Goal: Task Accomplishment & Management: Use online tool/utility

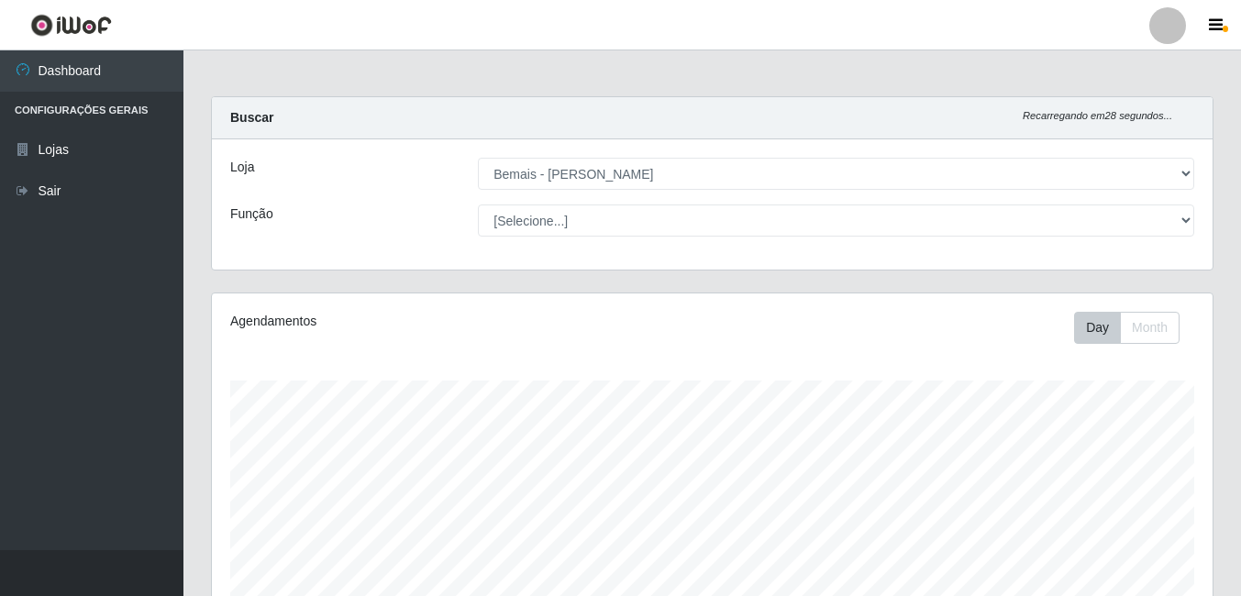
select select "230"
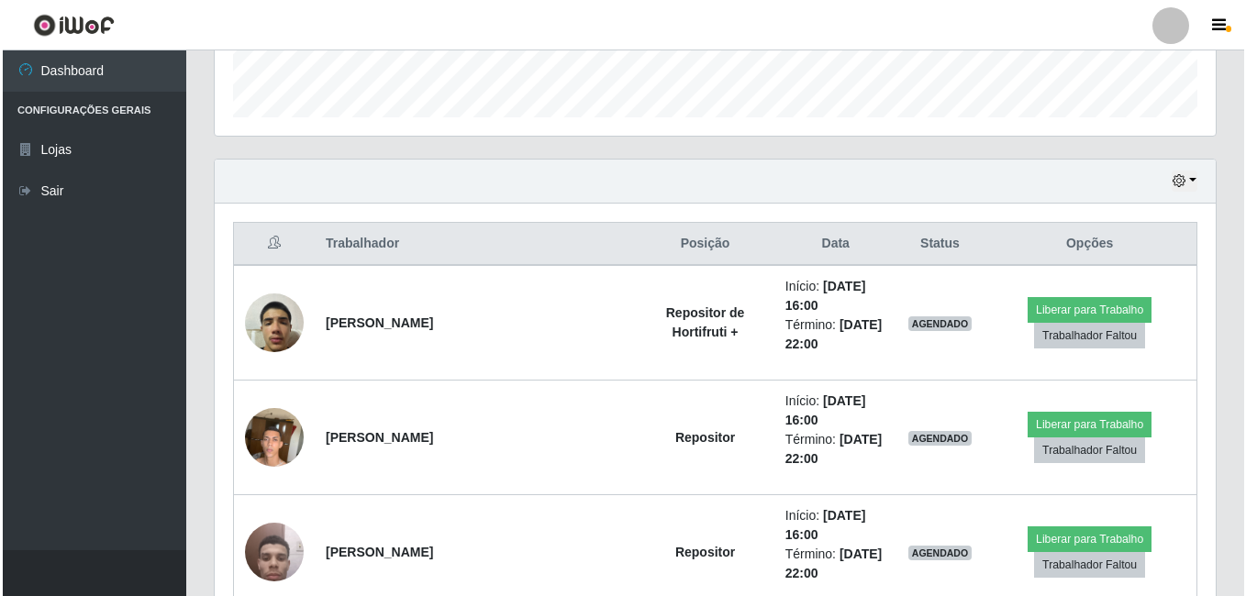
scroll to position [571, 0]
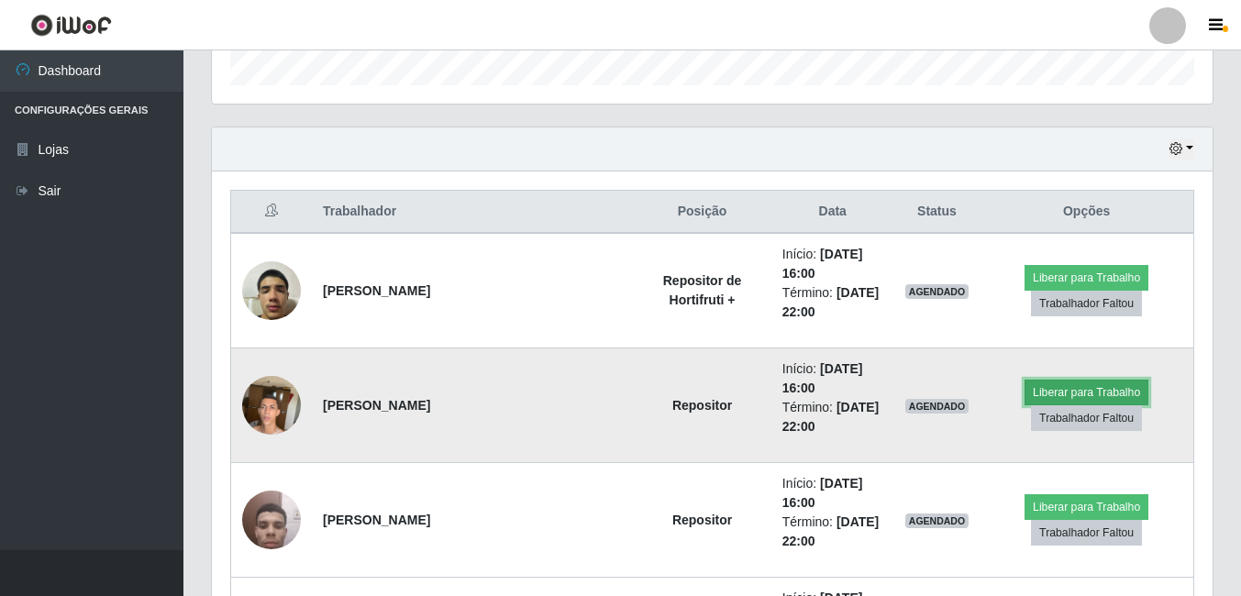
click at [1057, 394] on button "Liberar para Trabalho" at bounding box center [1087, 393] width 124 height 26
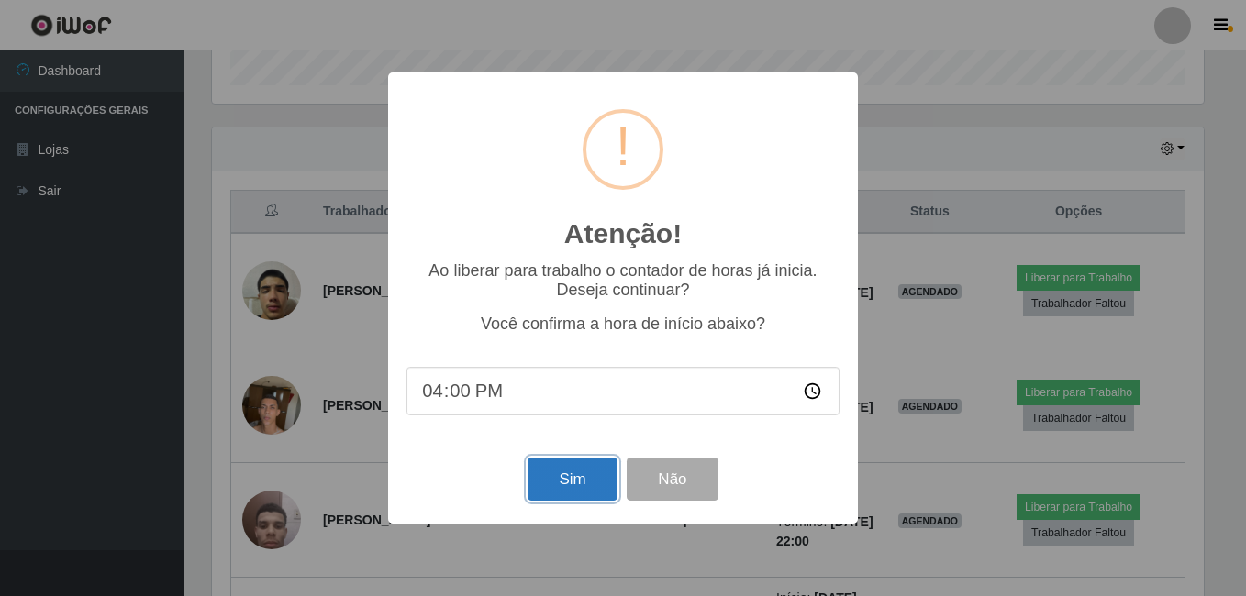
click at [552, 478] on button "Sim" at bounding box center [571, 479] width 89 height 43
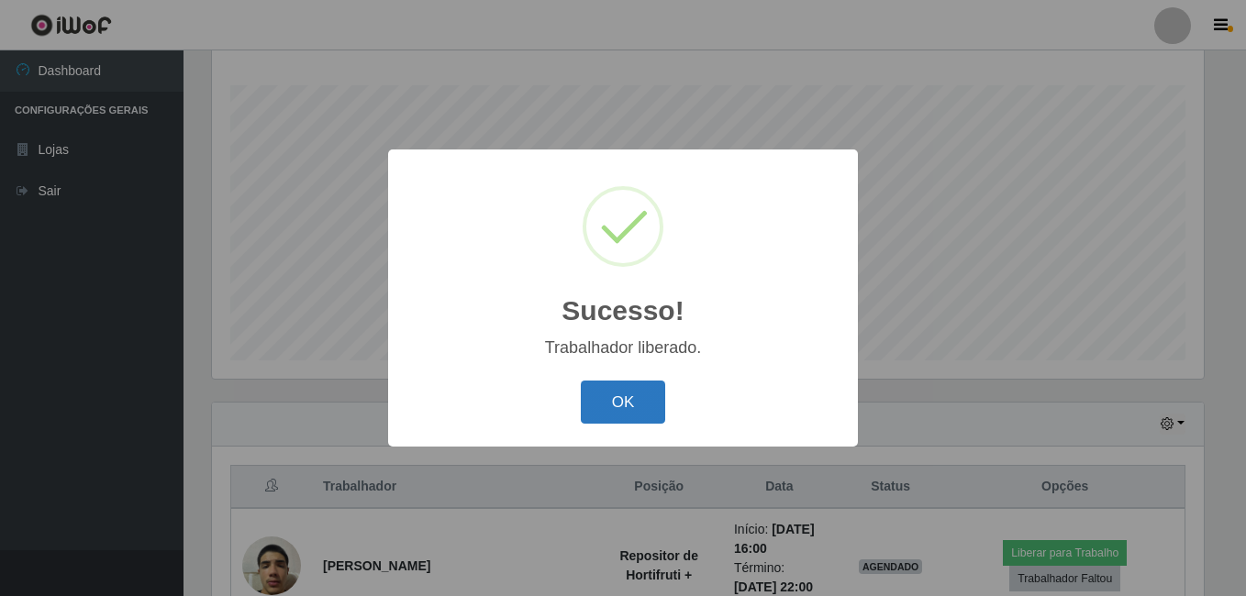
click at [627, 406] on button "OK" at bounding box center [623, 402] width 85 height 43
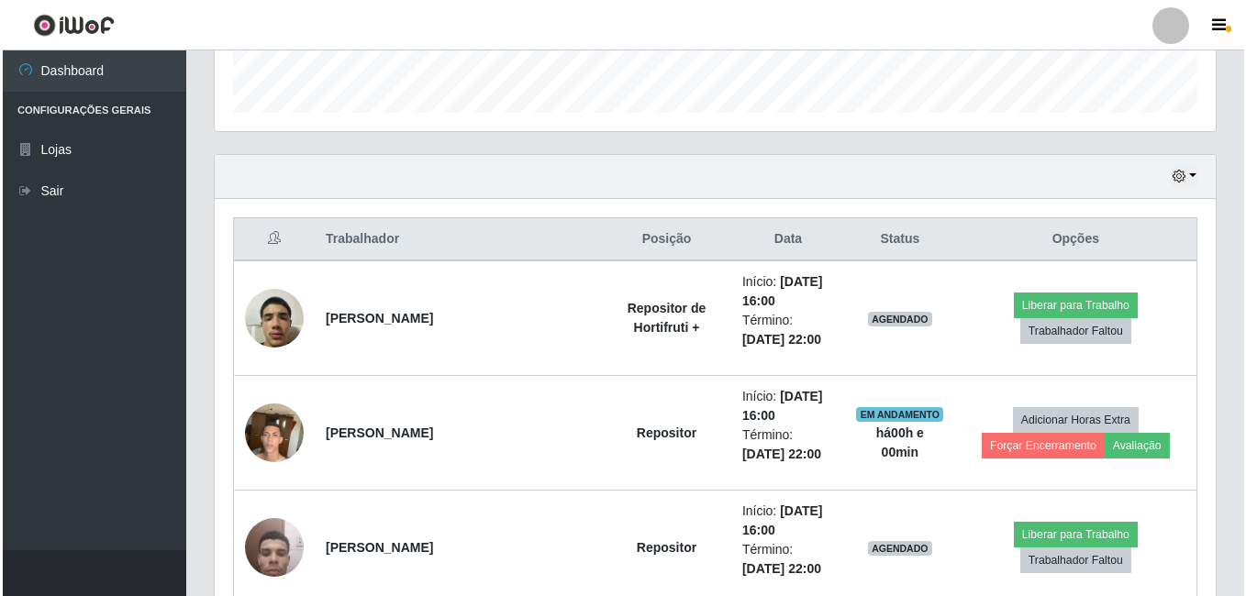
scroll to position [571, 0]
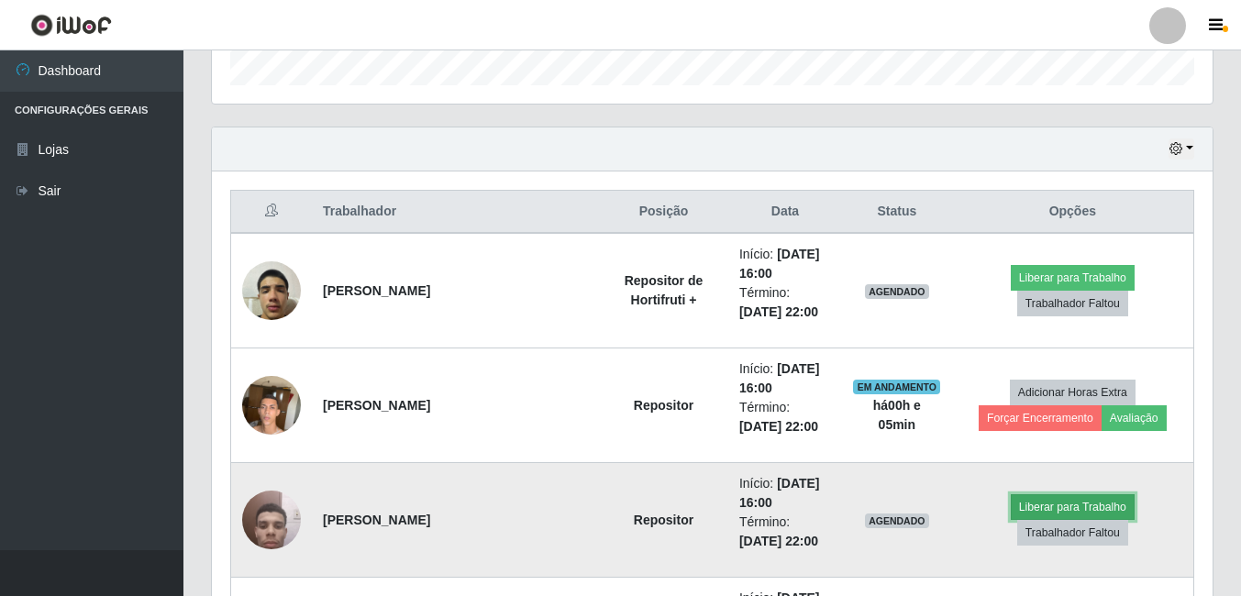
click at [1011, 520] on button "Liberar para Trabalho" at bounding box center [1073, 507] width 124 height 26
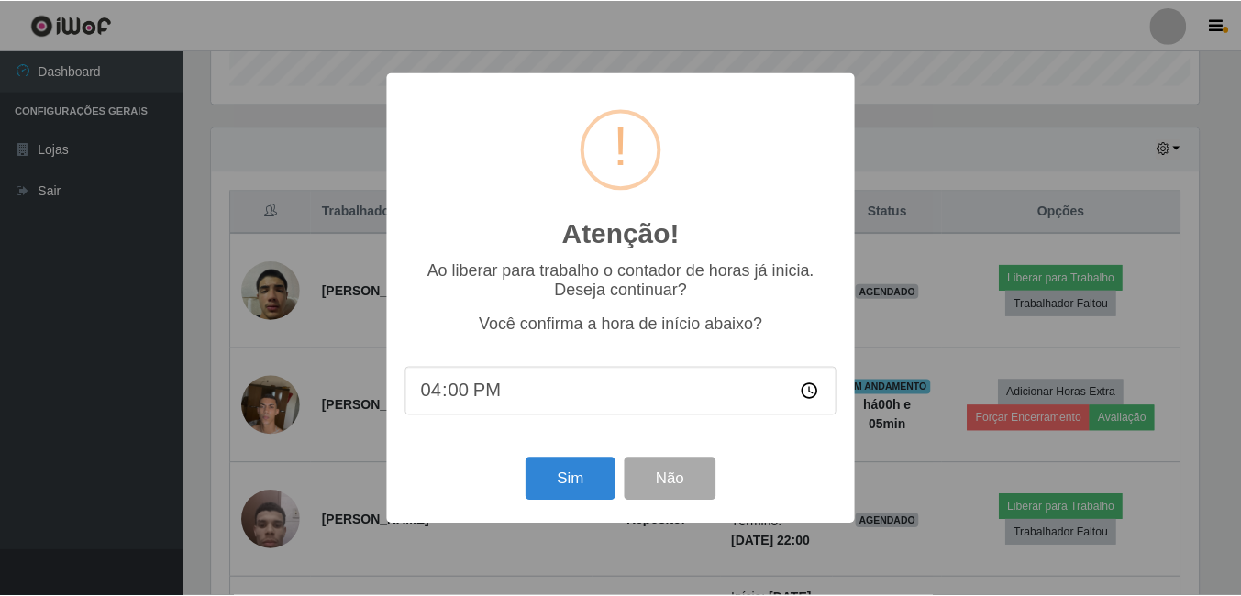
scroll to position [381, 992]
click at [567, 499] on button "Sim" at bounding box center [571, 479] width 89 height 43
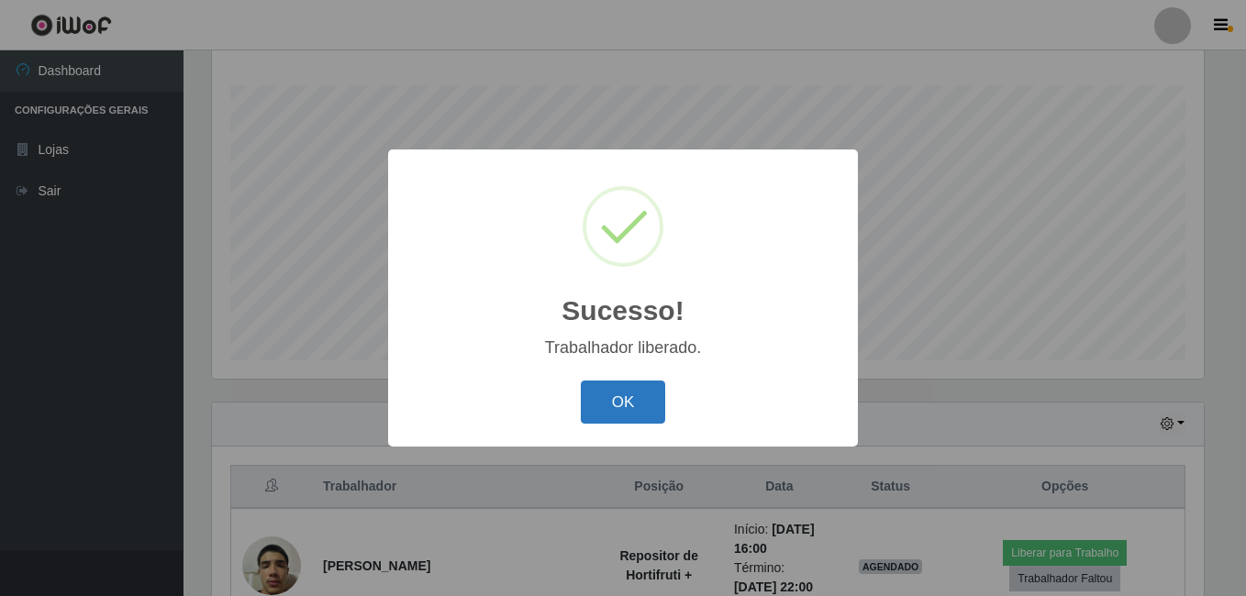
click at [598, 405] on button "OK" at bounding box center [623, 402] width 85 height 43
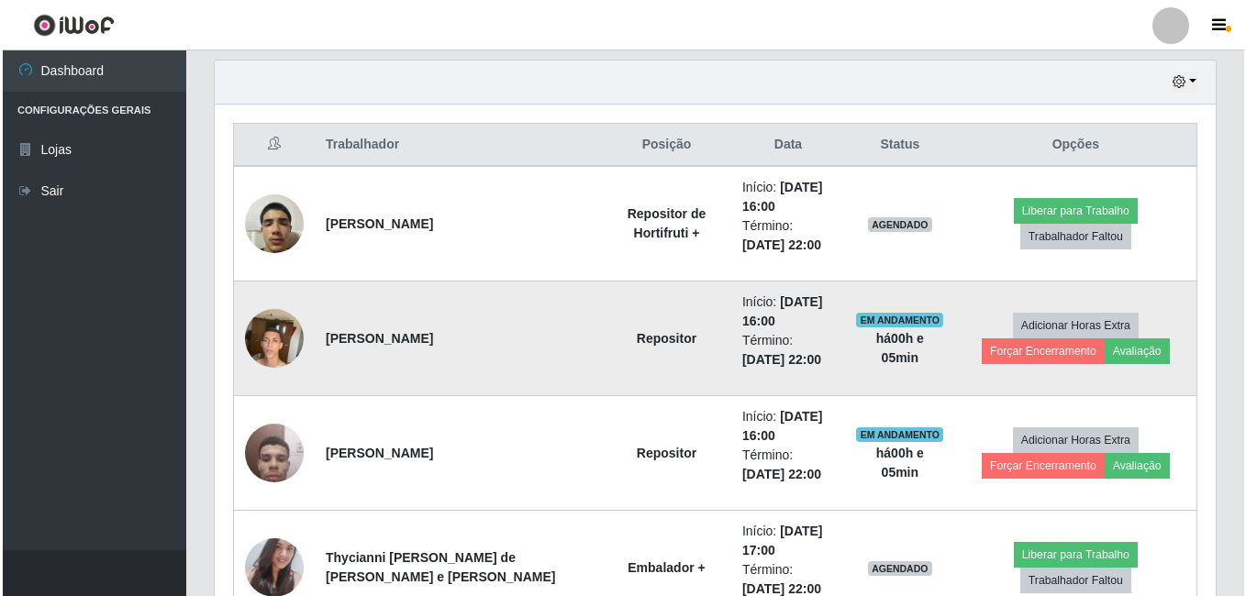
scroll to position [662, 0]
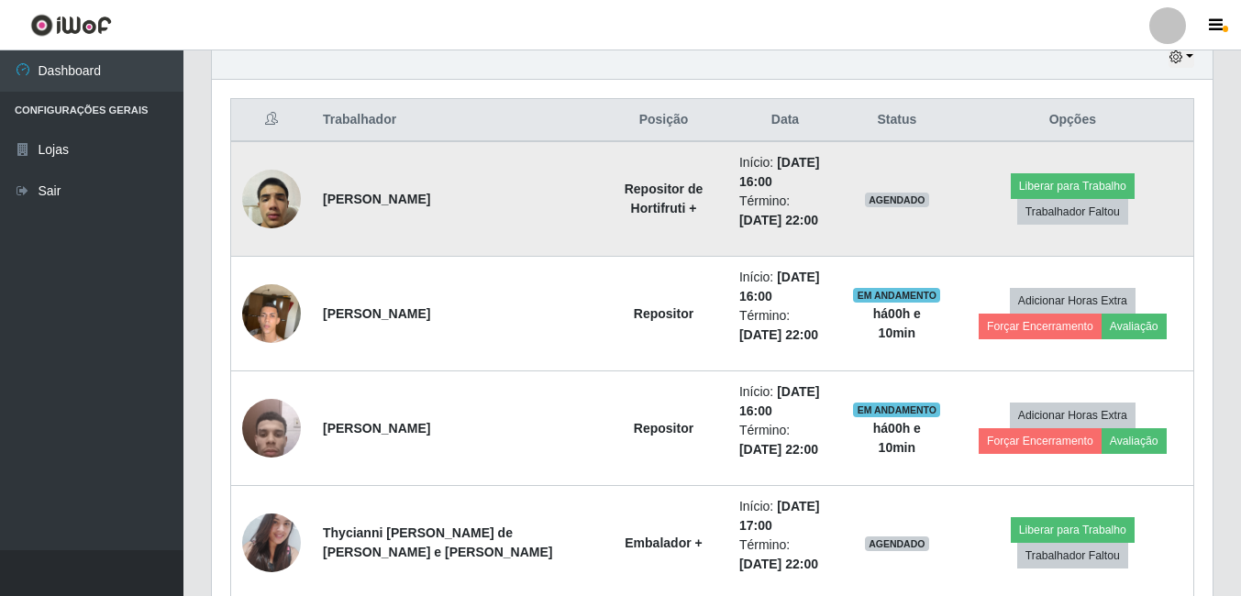
click at [272, 194] on img at bounding box center [271, 199] width 59 height 78
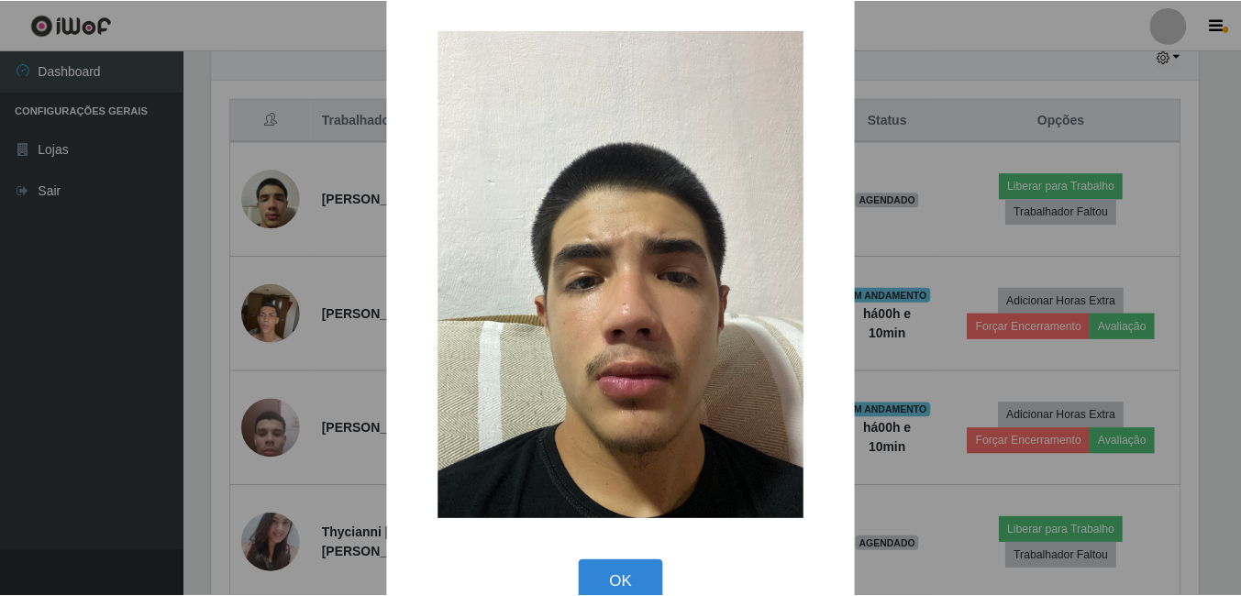
scroll to position [53, 0]
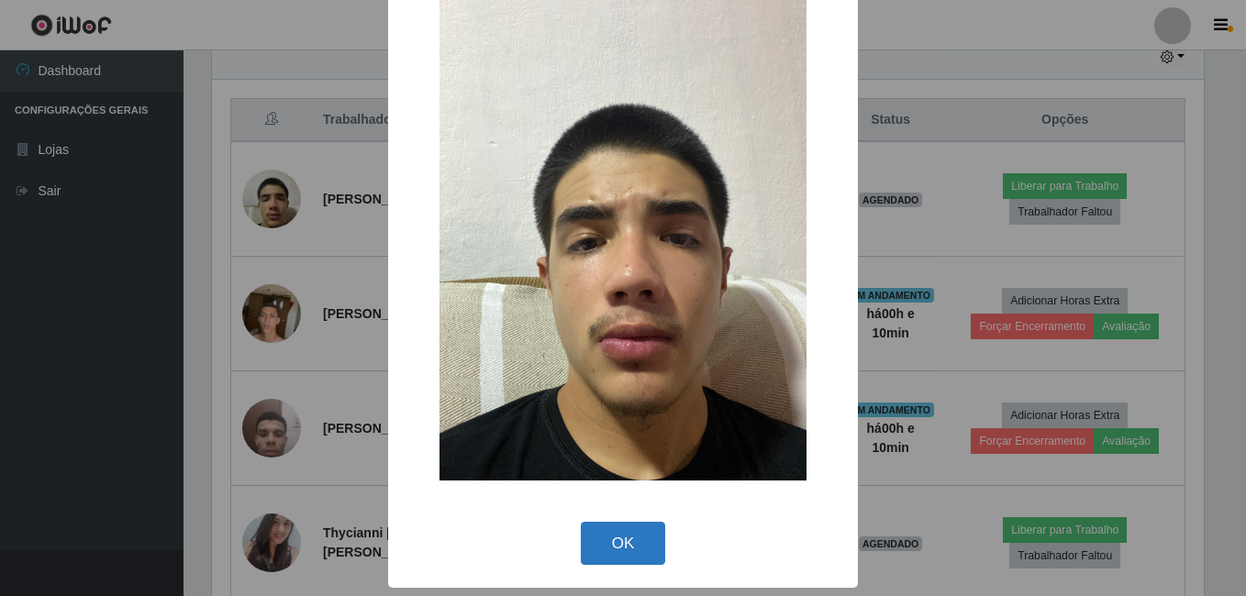
click at [628, 527] on button "OK" at bounding box center [623, 543] width 85 height 43
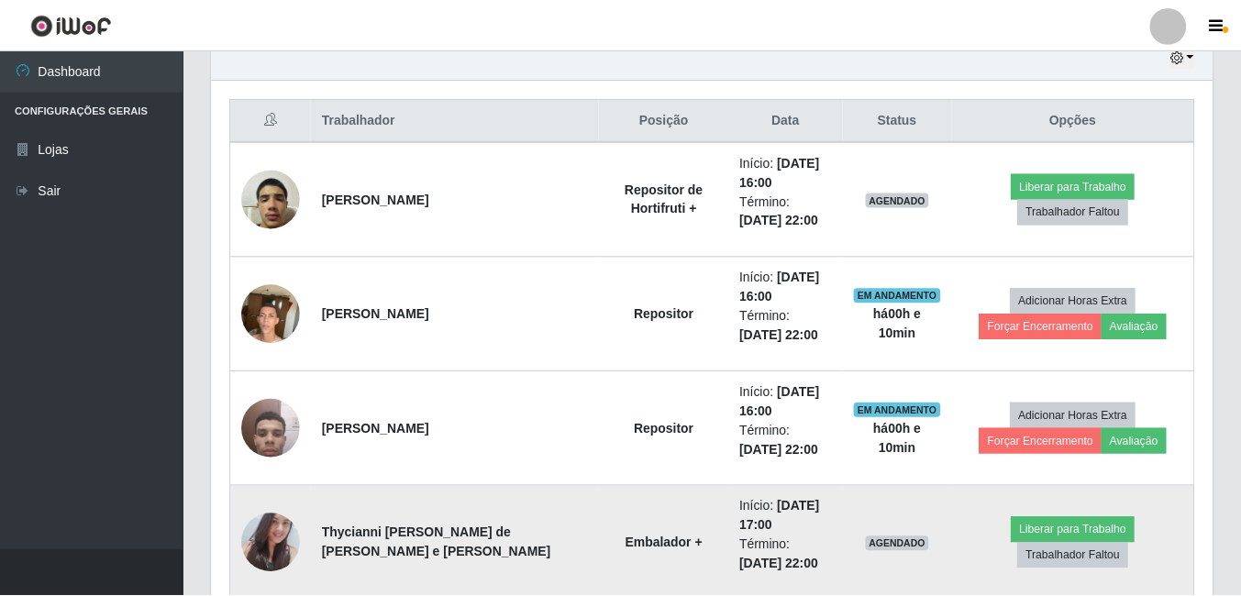
scroll to position [381, 1001]
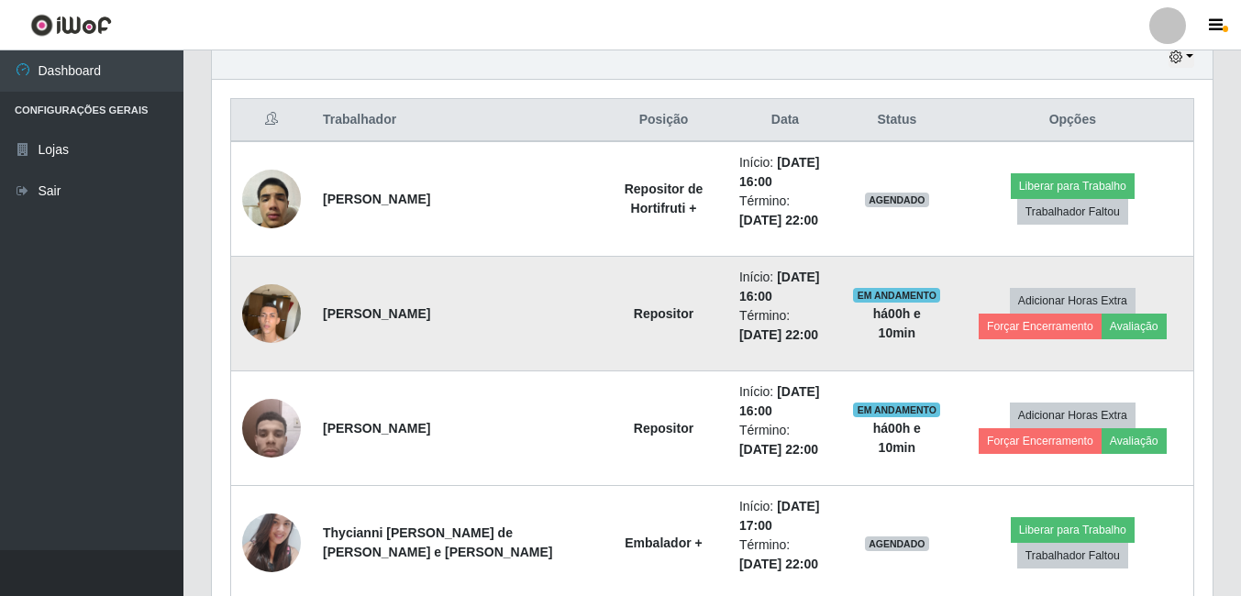
click at [269, 316] on img at bounding box center [271, 313] width 59 height 78
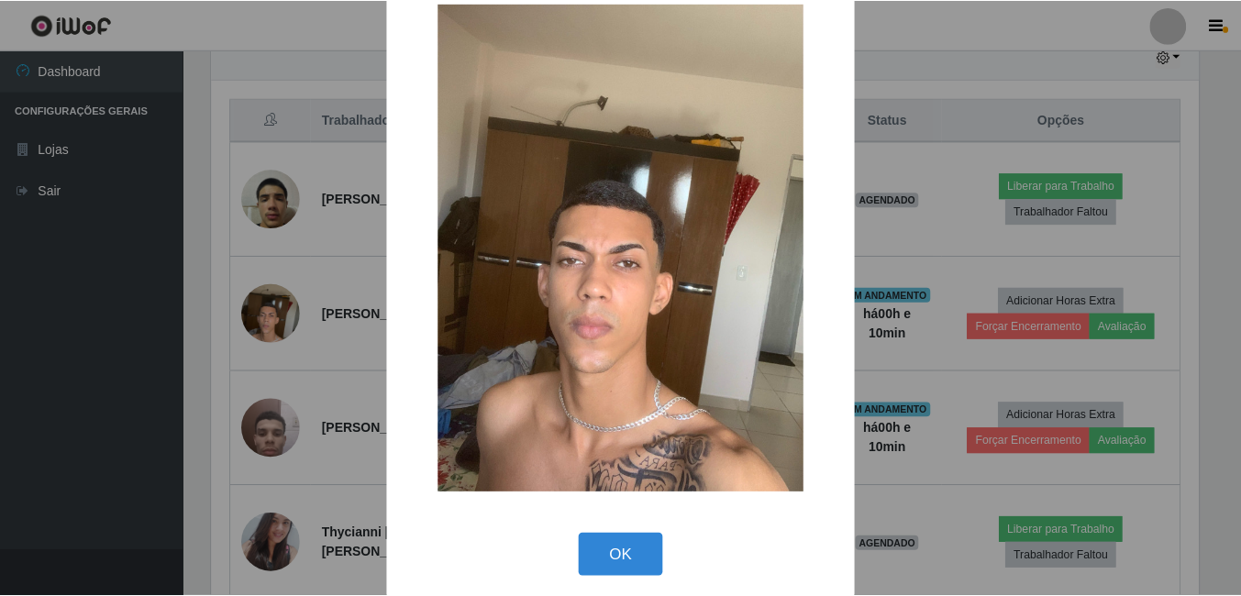
scroll to position [53, 0]
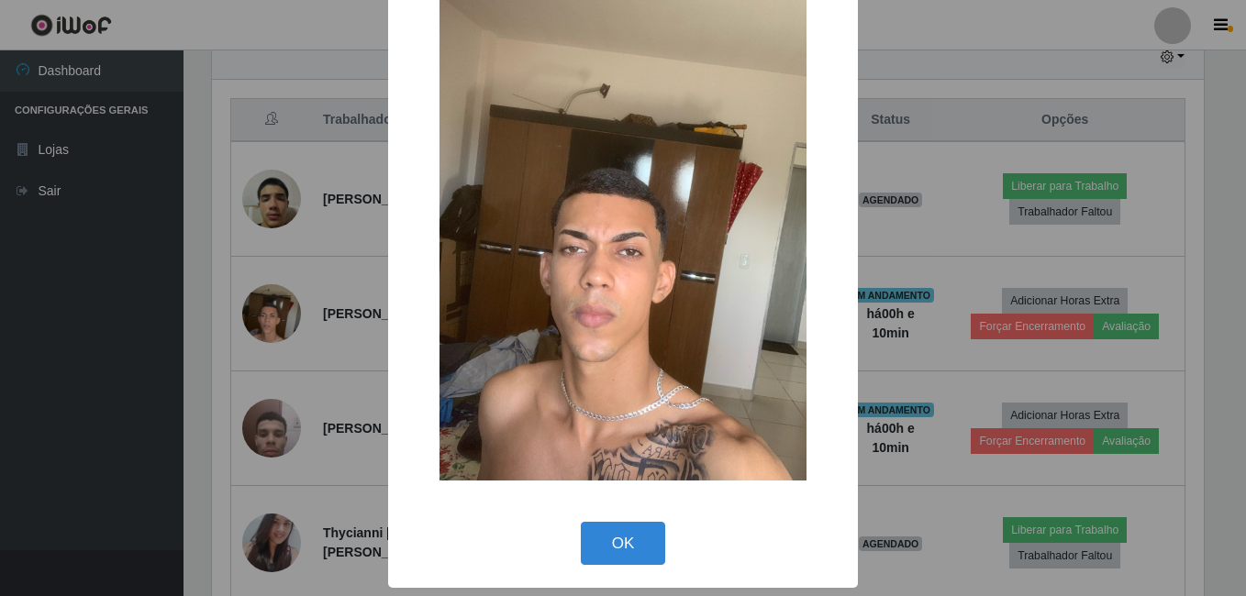
click at [593, 576] on div "× OK Cancel" at bounding box center [623, 272] width 470 height 634
click at [594, 553] on button "OK" at bounding box center [623, 543] width 85 height 43
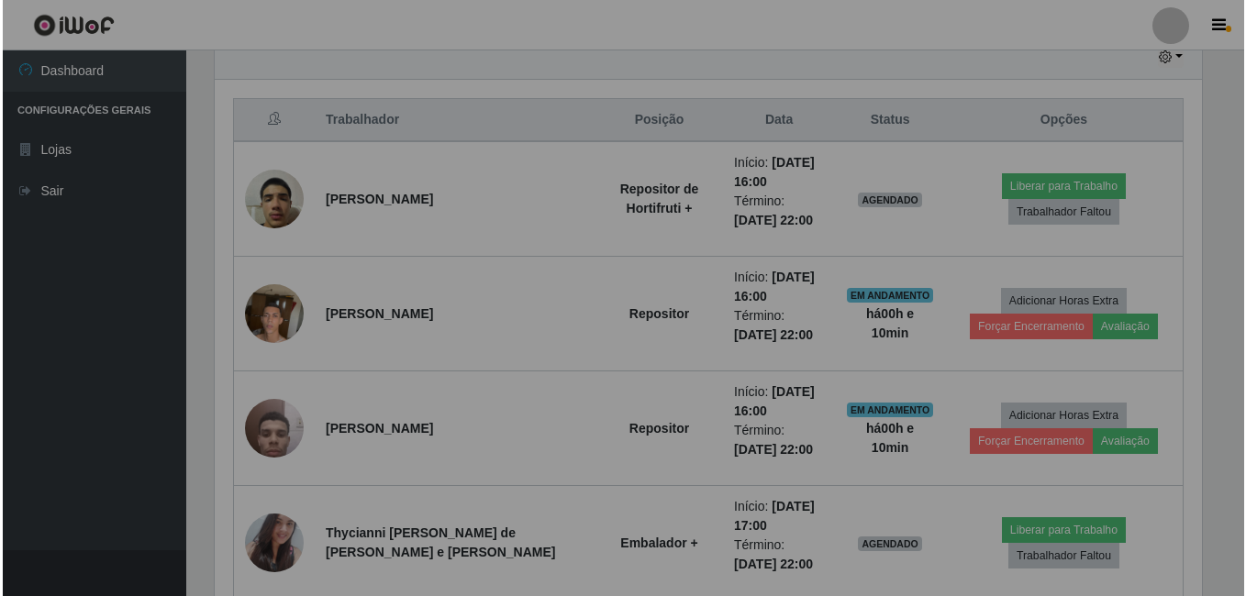
scroll to position [381, 1001]
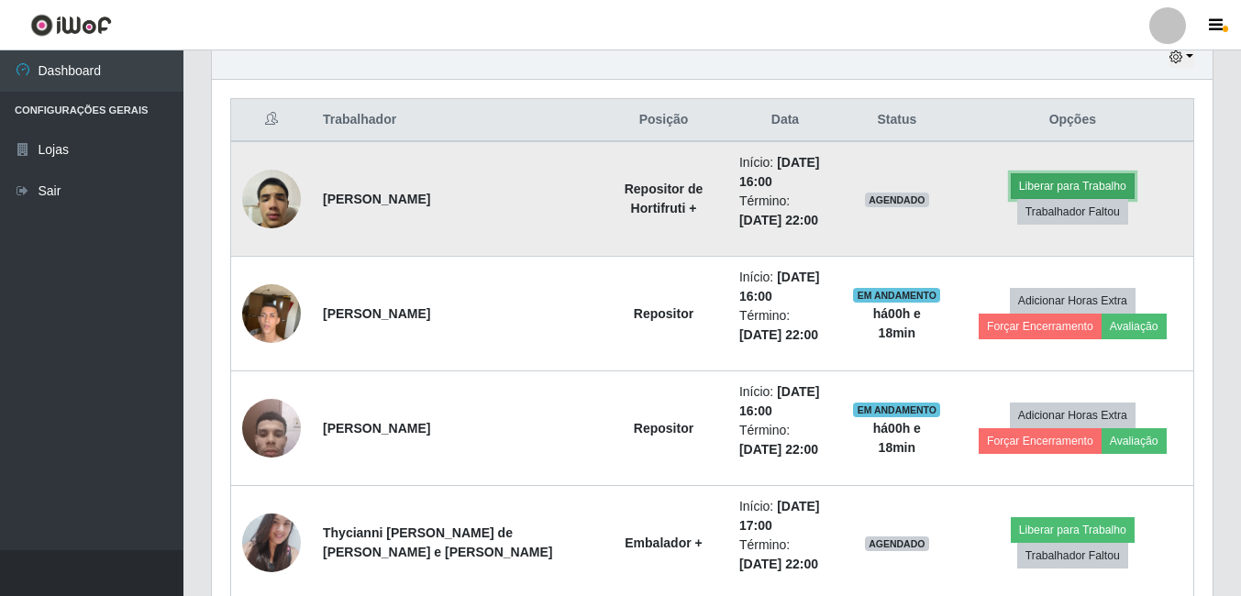
click at [1011, 199] on button "Liberar para Trabalho" at bounding box center [1073, 186] width 124 height 26
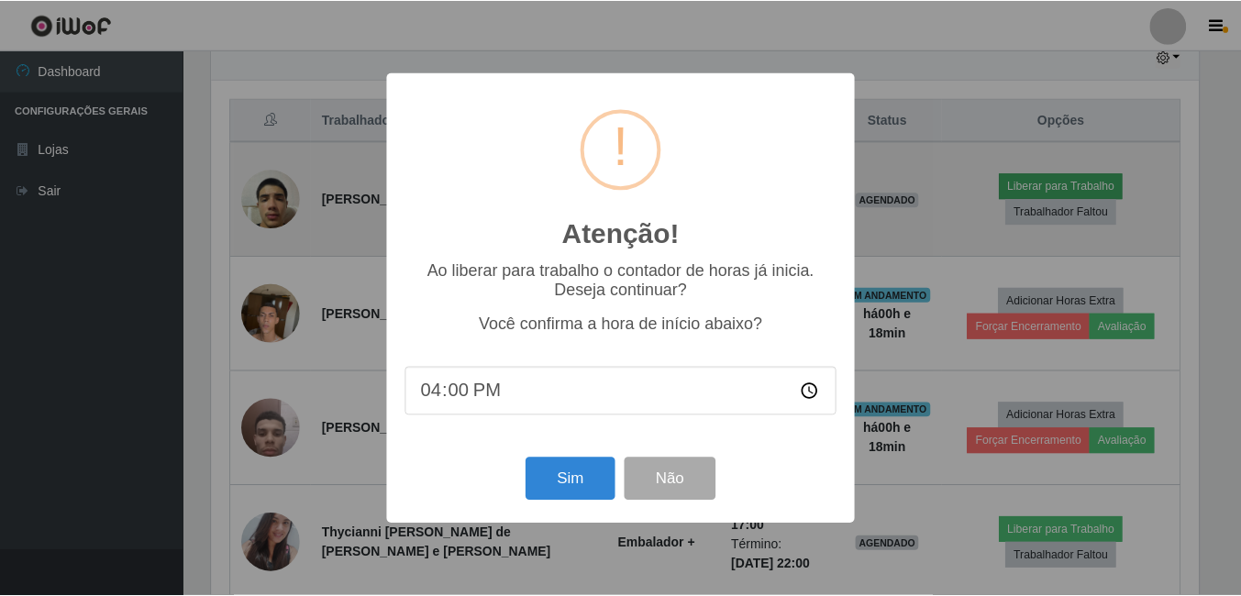
scroll to position [381, 992]
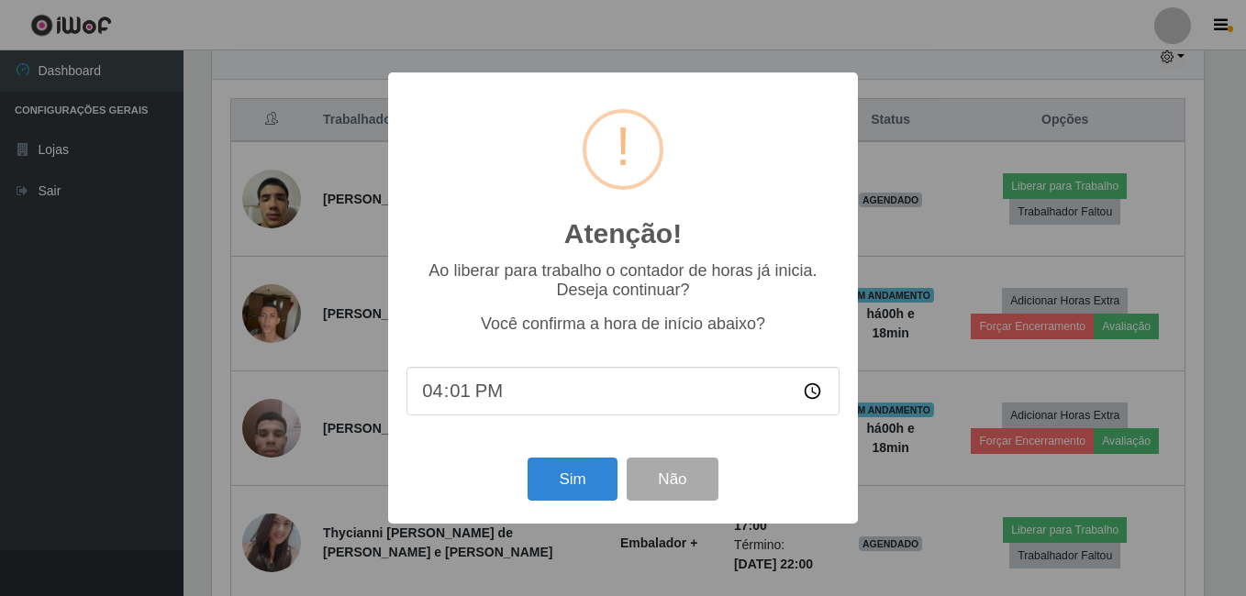
type input "16:15"
click at [582, 486] on button "Sim" at bounding box center [571, 479] width 89 height 43
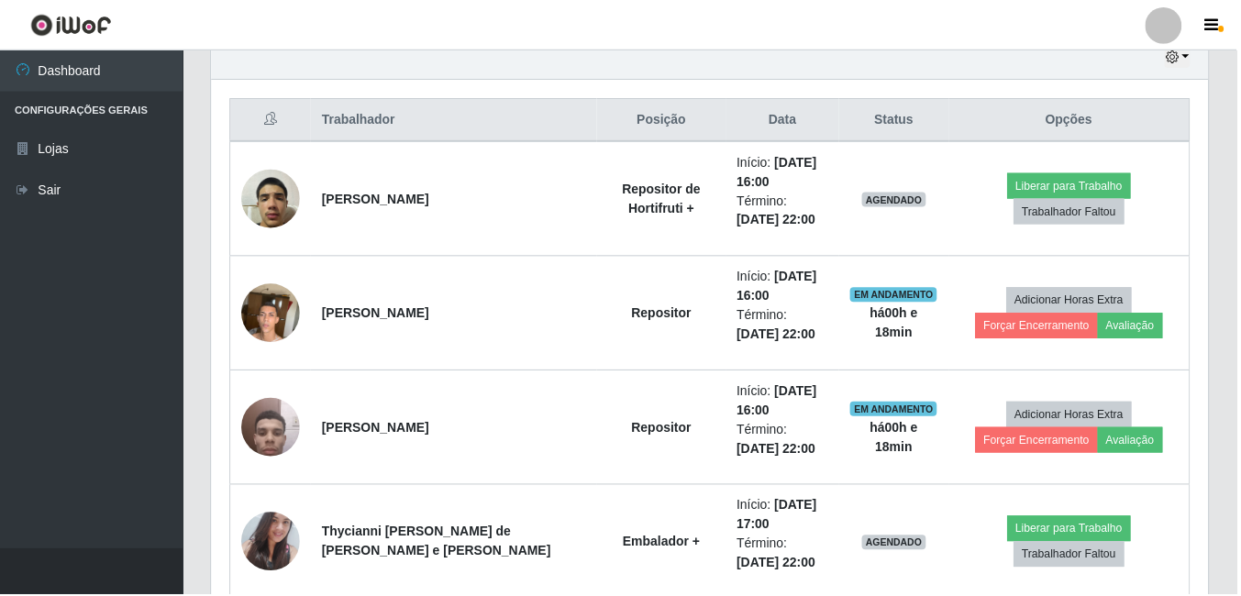
scroll to position [295, 0]
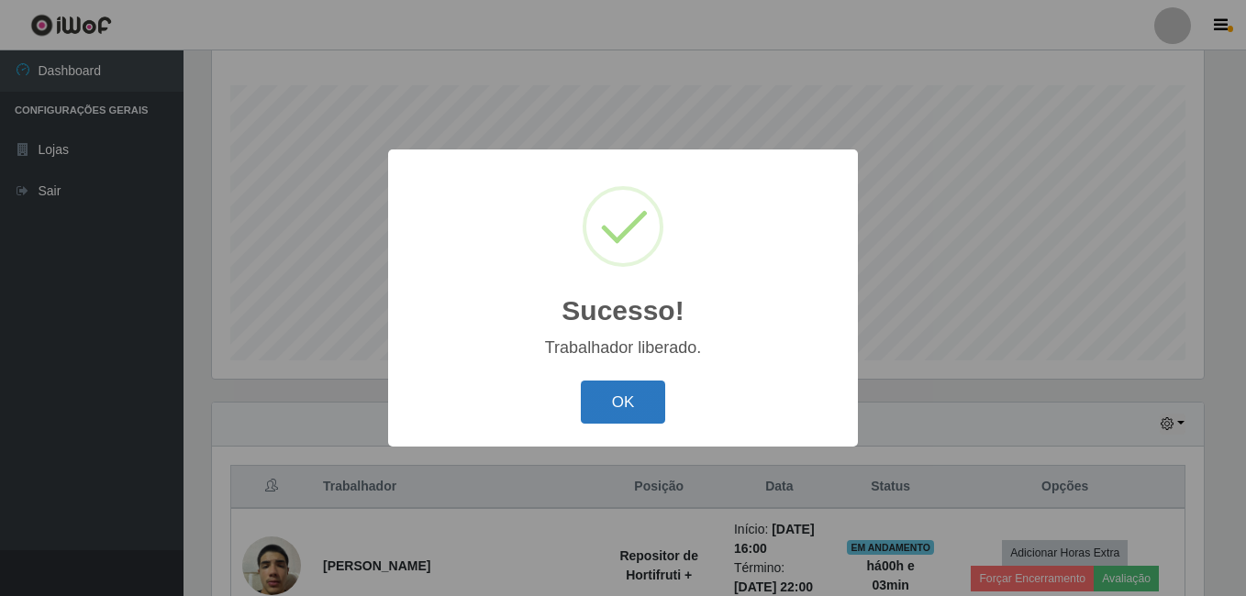
click at [613, 394] on button "OK" at bounding box center [623, 402] width 85 height 43
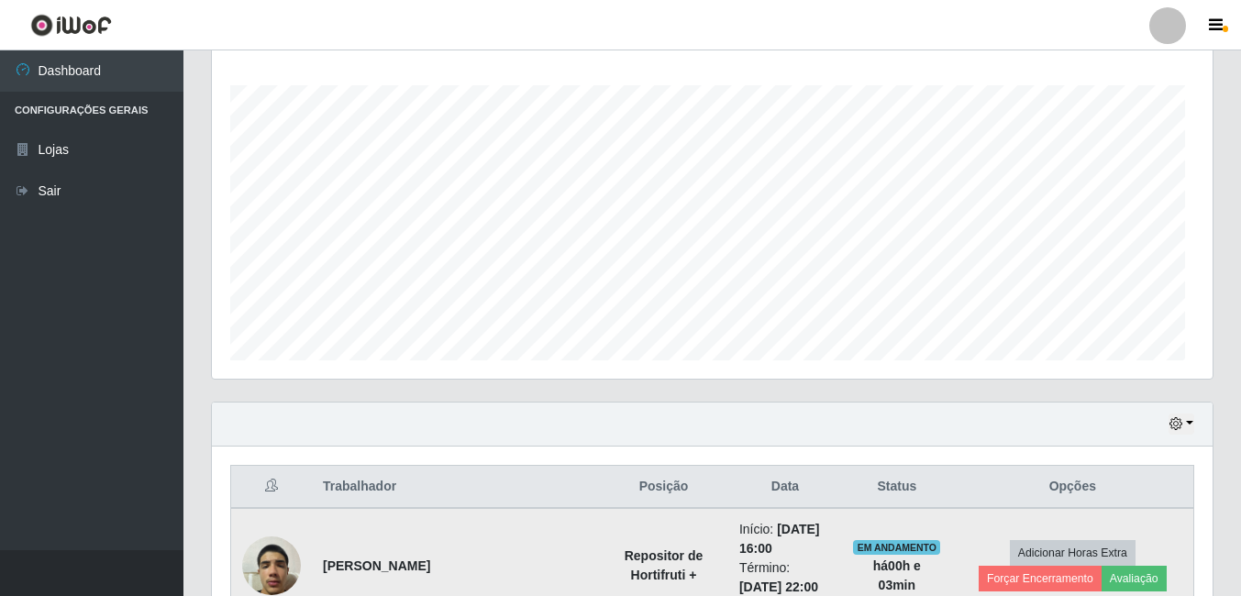
scroll to position [381, 1001]
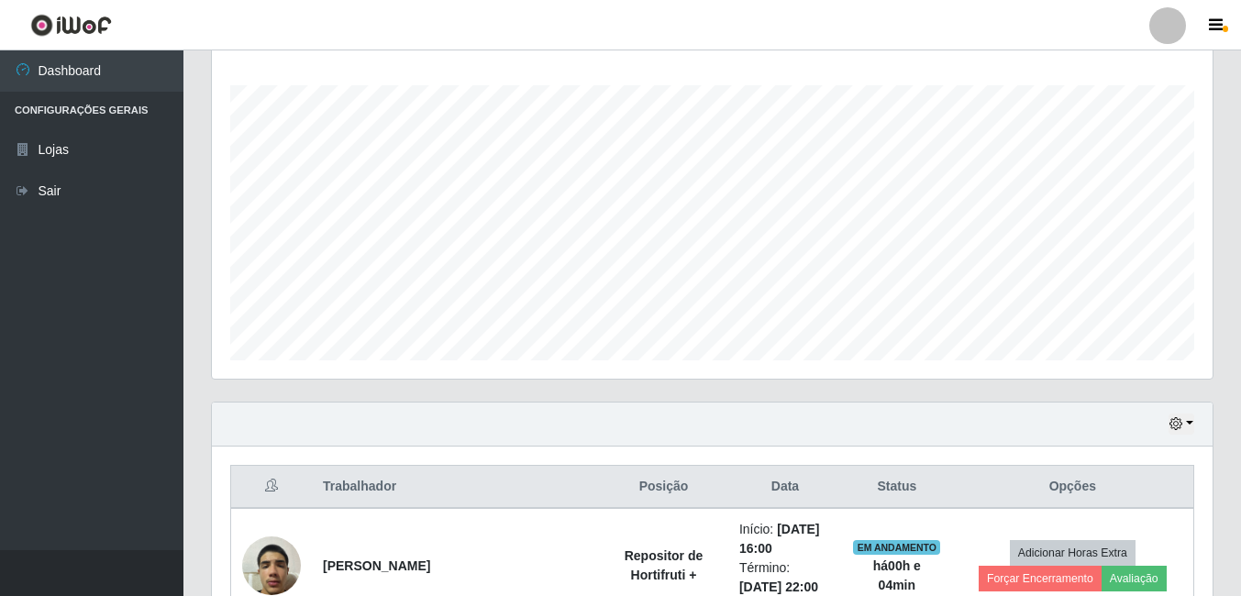
click at [120, 469] on ul "Dashboard Configurações Gerais Lojas Sair" at bounding box center [91, 300] width 183 height 500
